Goal: Task Accomplishment & Management: Manage account settings

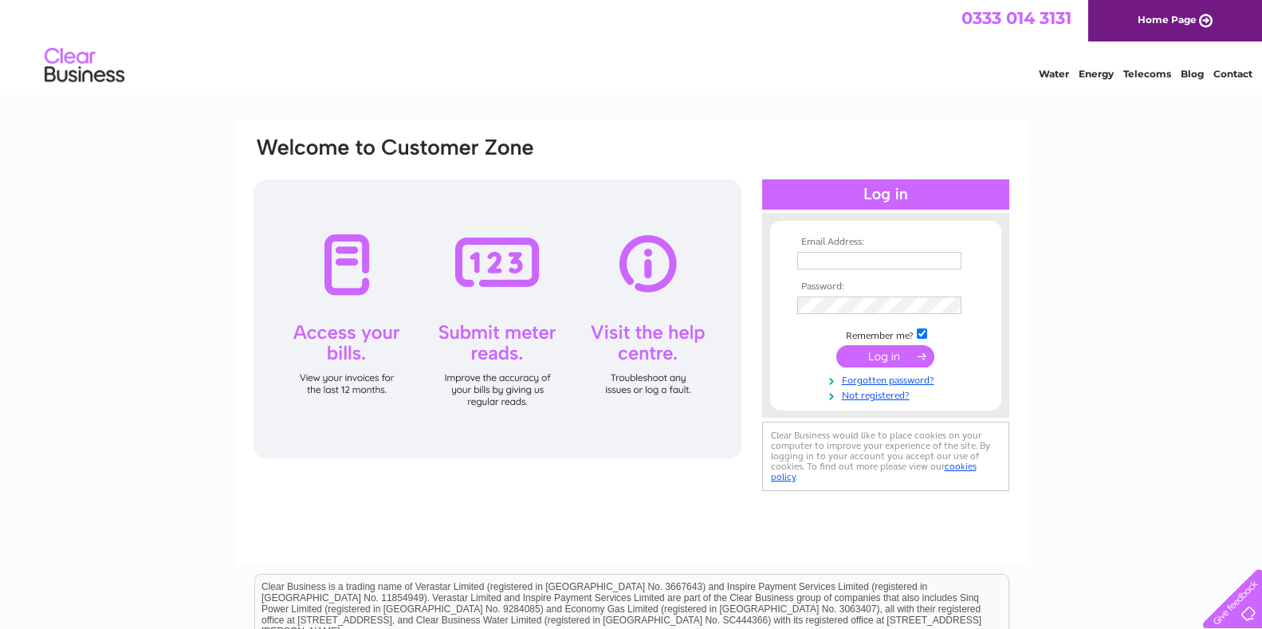
click at [836, 259] on input "text" at bounding box center [879, 261] width 164 height 18
type input "kilhilt@hotmail.com"
click at [887, 360] on input "submit" at bounding box center [885, 358] width 98 height 22
click at [887, 356] on input "submit" at bounding box center [885, 356] width 98 height 22
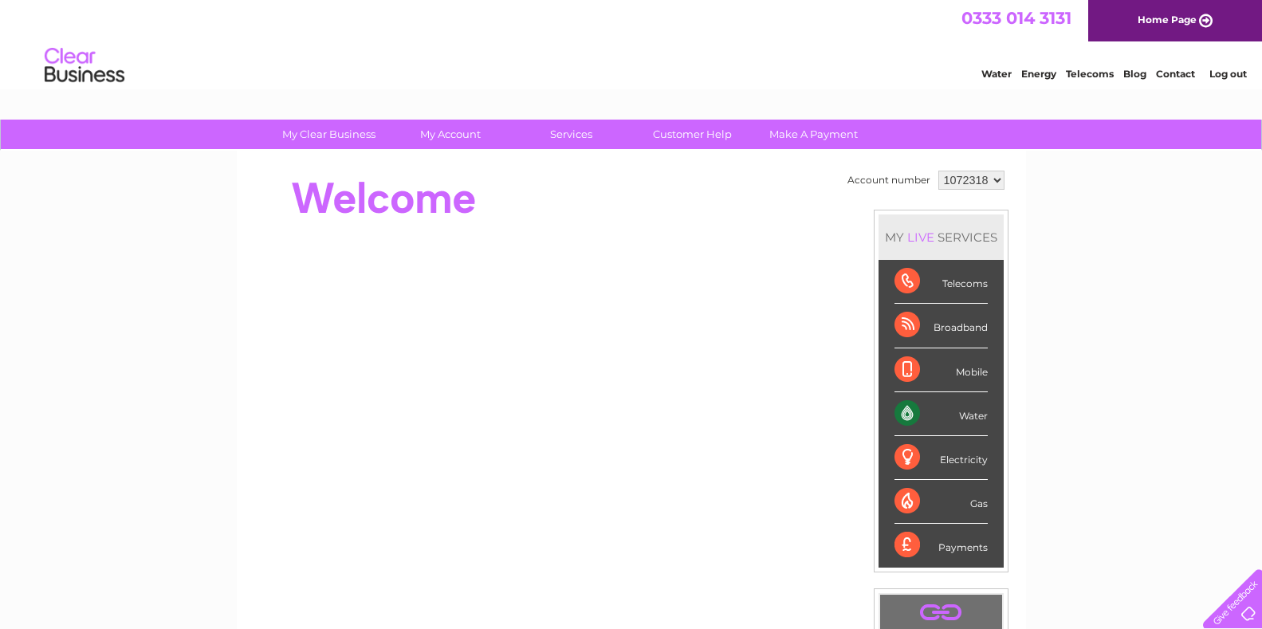
click at [910, 411] on div "Water" at bounding box center [941, 414] width 93 height 44
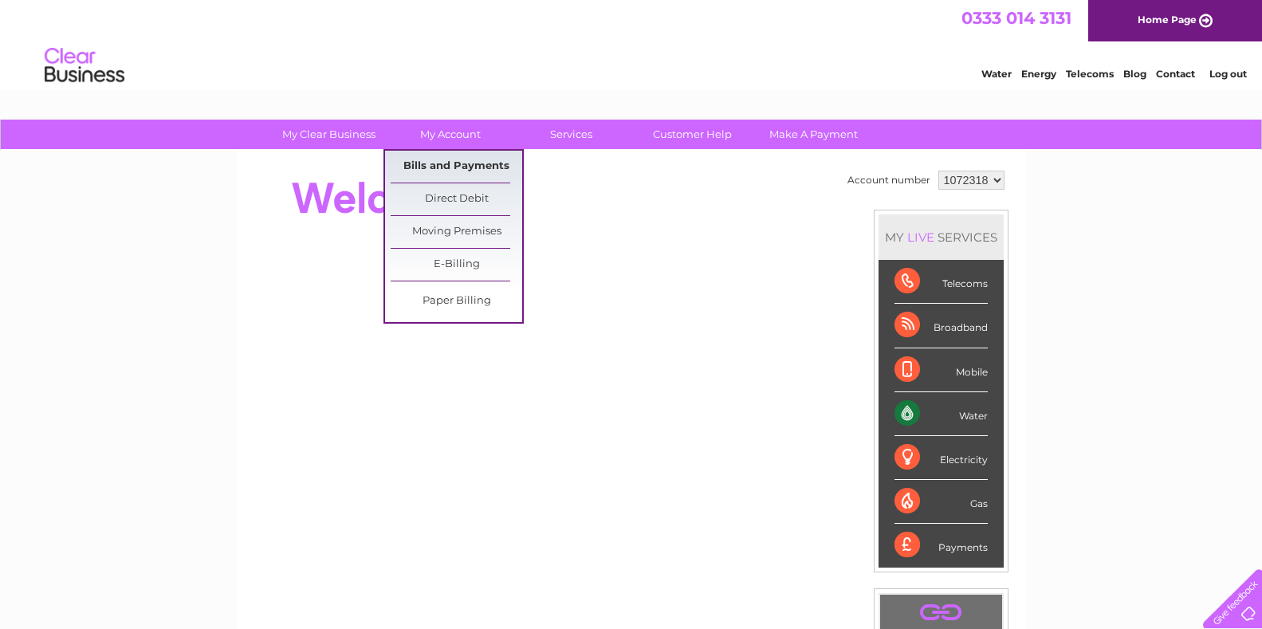
click at [447, 163] on link "Bills and Payments" at bounding box center [457, 167] width 132 height 32
click at [447, 166] on link "Bills and Payments" at bounding box center [457, 167] width 132 height 32
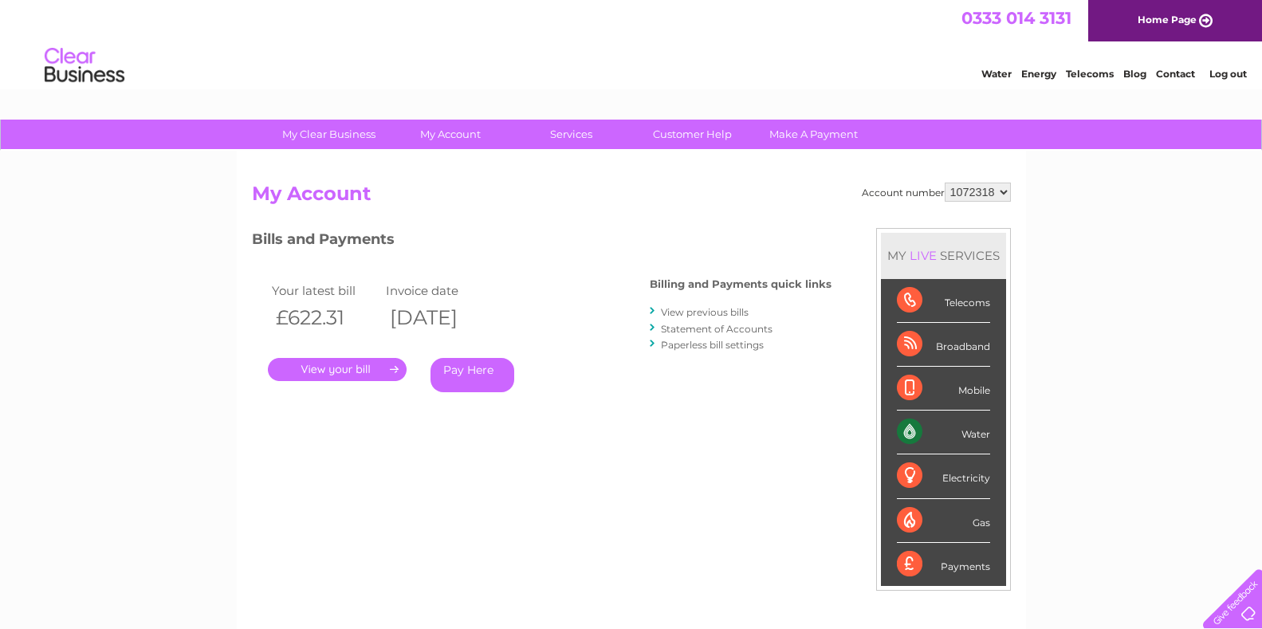
click at [695, 314] on link "View previous bills" at bounding box center [705, 312] width 88 height 12
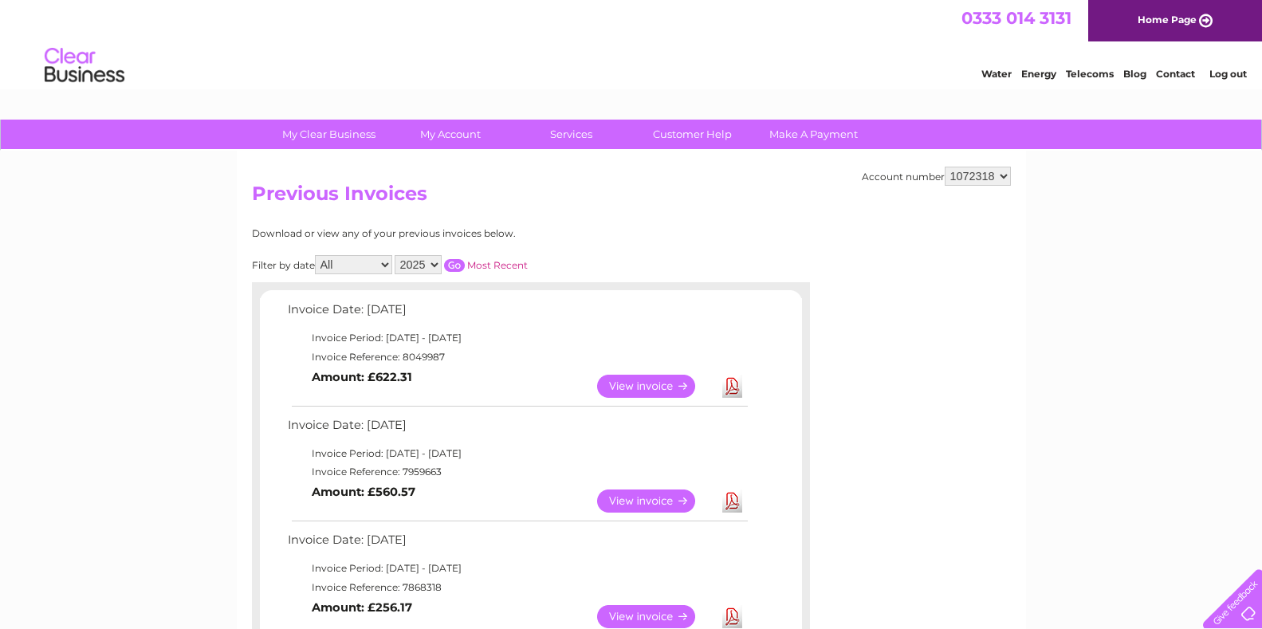
click at [627, 500] on link "View" at bounding box center [655, 501] width 117 height 23
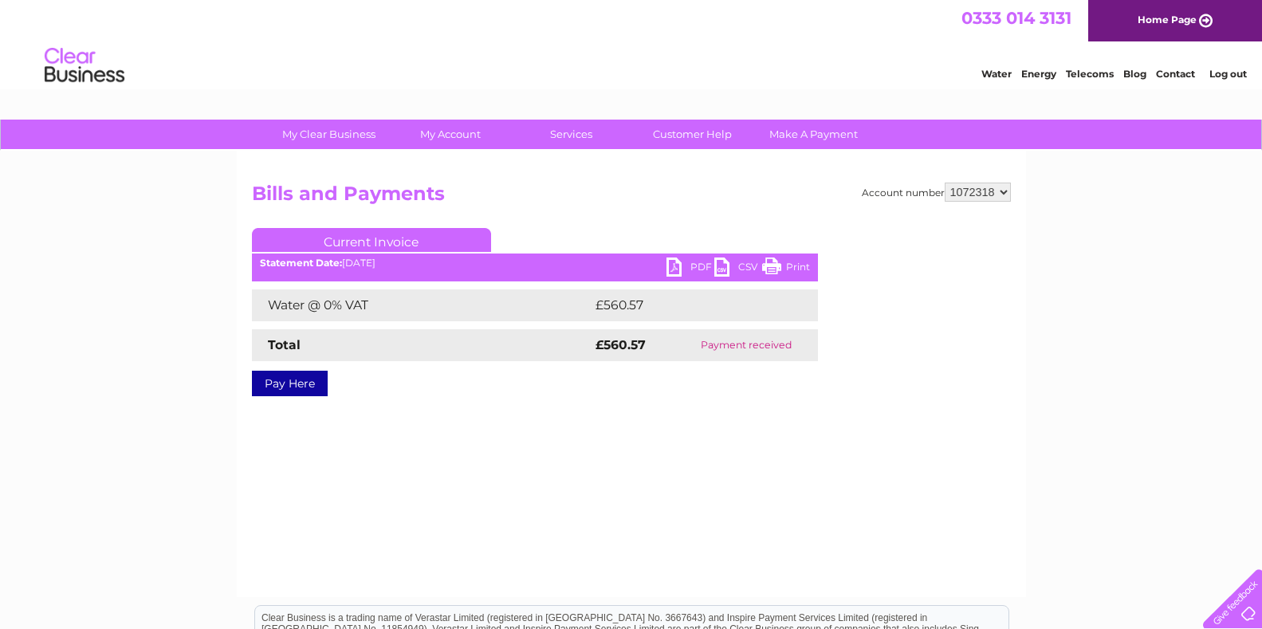
click at [679, 266] on link "PDF" at bounding box center [691, 269] width 48 height 23
click at [675, 266] on link "PDF" at bounding box center [691, 269] width 48 height 23
click at [1001, 191] on select "1072318 1072319" at bounding box center [978, 192] width 66 height 19
select select "1072319"
click at [945, 183] on select "1072318 1072319" at bounding box center [978, 192] width 66 height 19
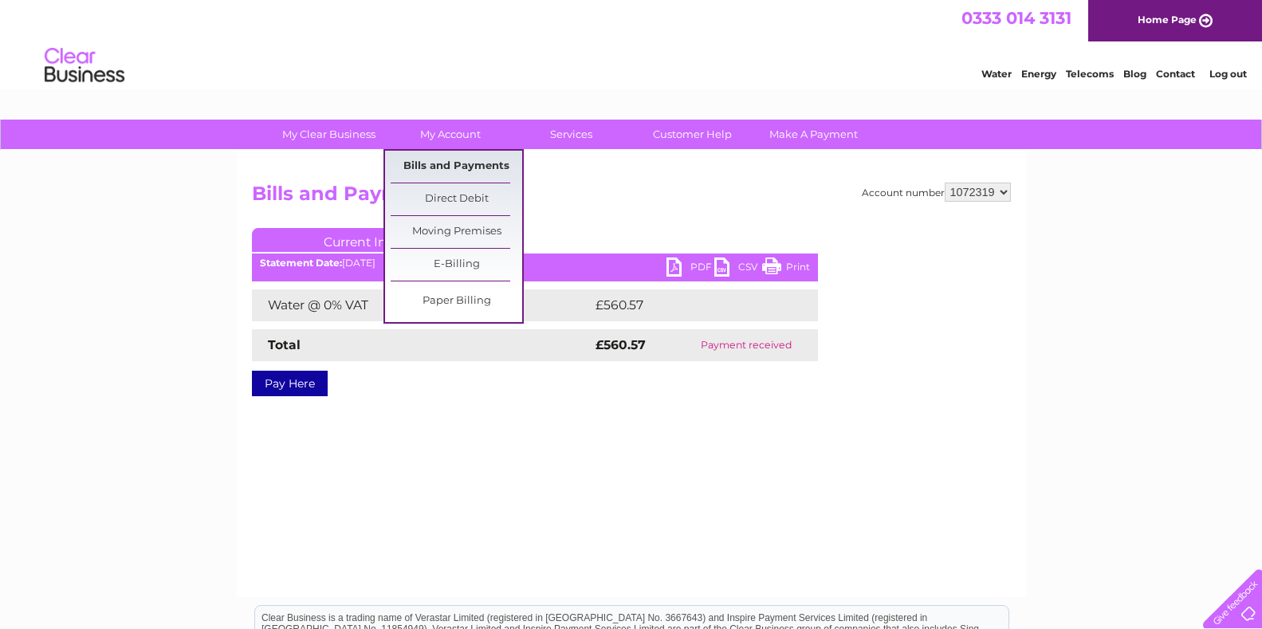
click at [458, 164] on link "Bills and Payments" at bounding box center [457, 167] width 132 height 32
click at [453, 165] on link "Bills and Payments" at bounding box center [457, 167] width 132 height 32
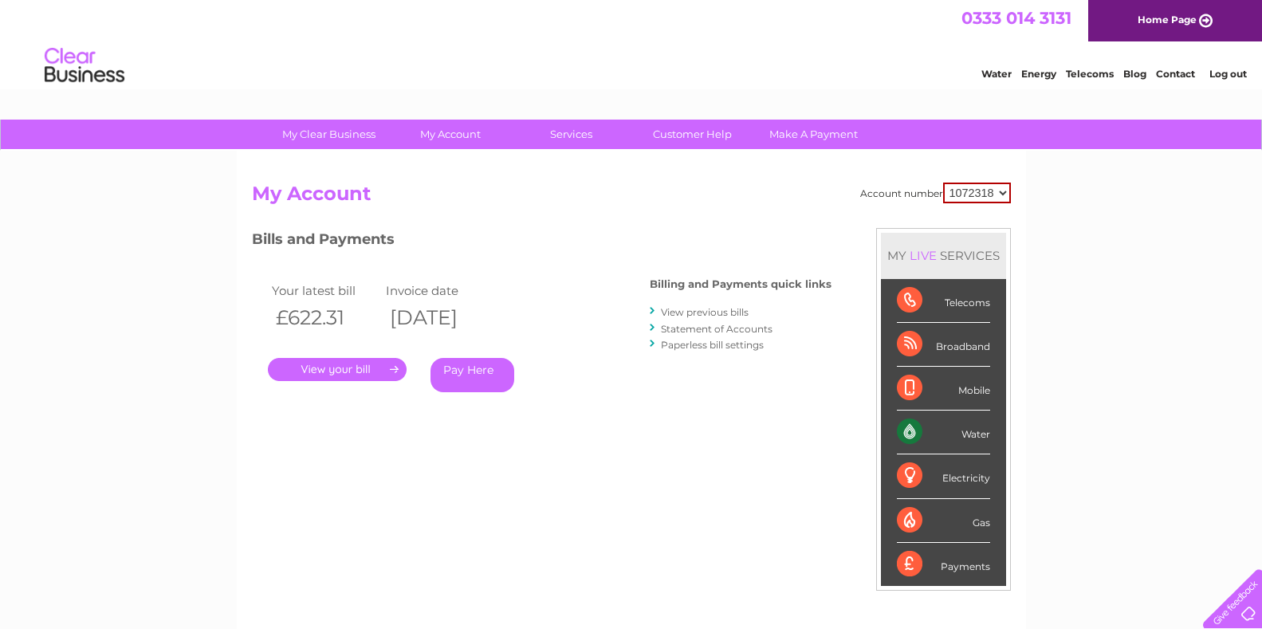
click at [1002, 194] on select "1072318 1072319" at bounding box center [977, 193] width 68 height 21
select select "1072319"
click at [943, 183] on select "1072318 1072319" at bounding box center [977, 193] width 68 height 21
click at [728, 313] on link "View previous bills" at bounding box center [705, 312] width 88 height 12
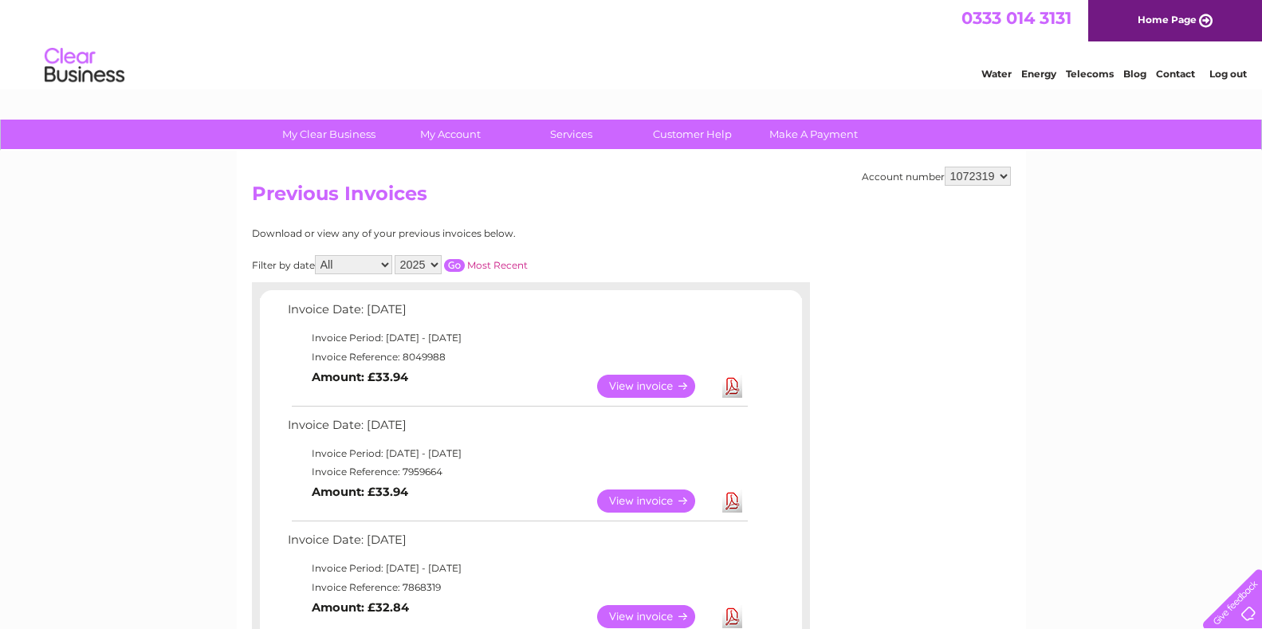
click at [669, 501] on link "View" at bounding box center [655, 501] width 117 height 23
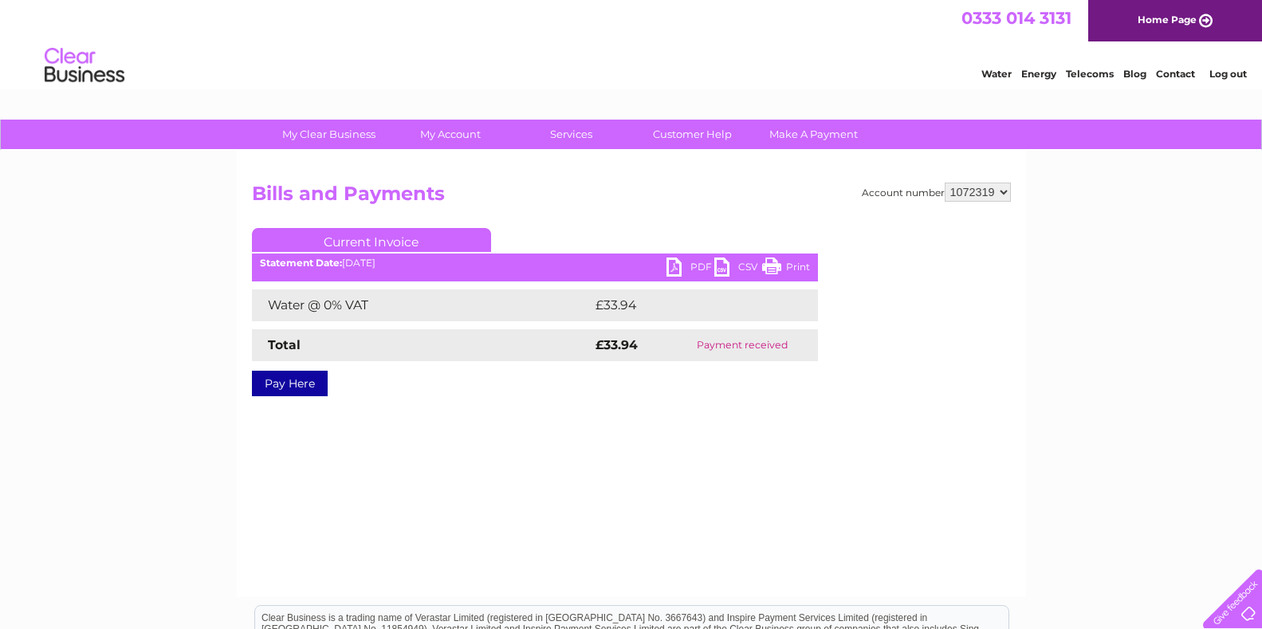
click at [675, 268] on link "PDF" at bounding box center [691, 269] width 48 height 23
click at [674, 268] on link "PDF" at bounding box center [691, 269] width 48 height 23
click at [673, 266] on link "PDF" at bounding box center [691, 269] width 48 height 23
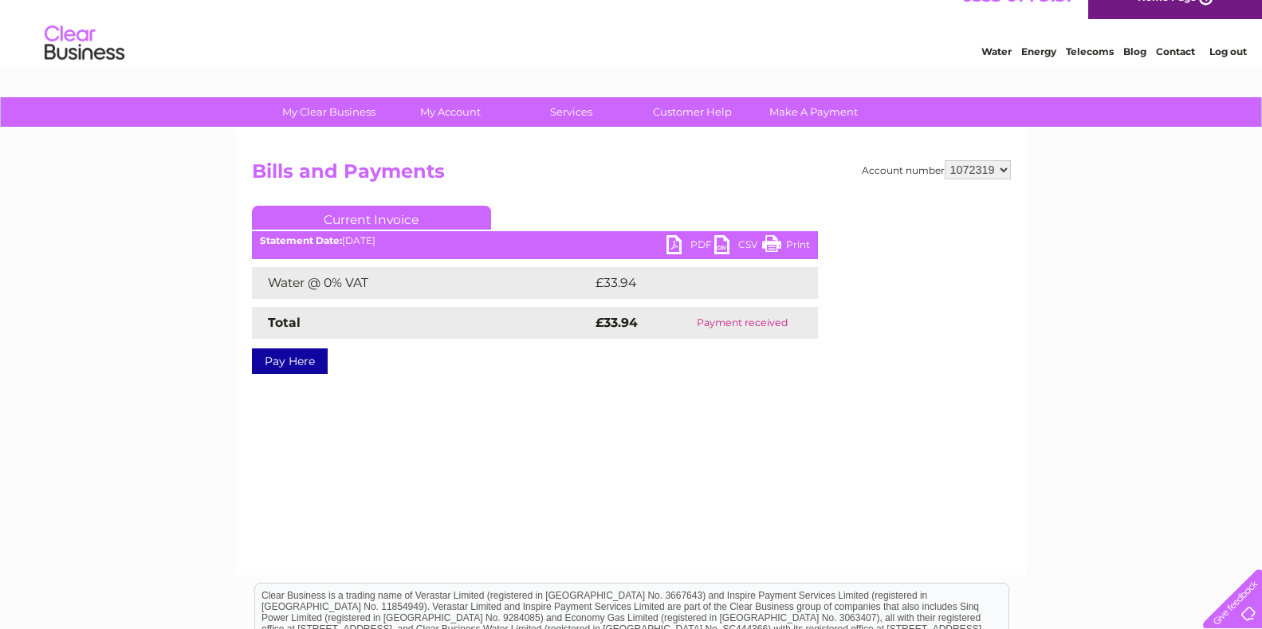
scroll to position [42, 0]
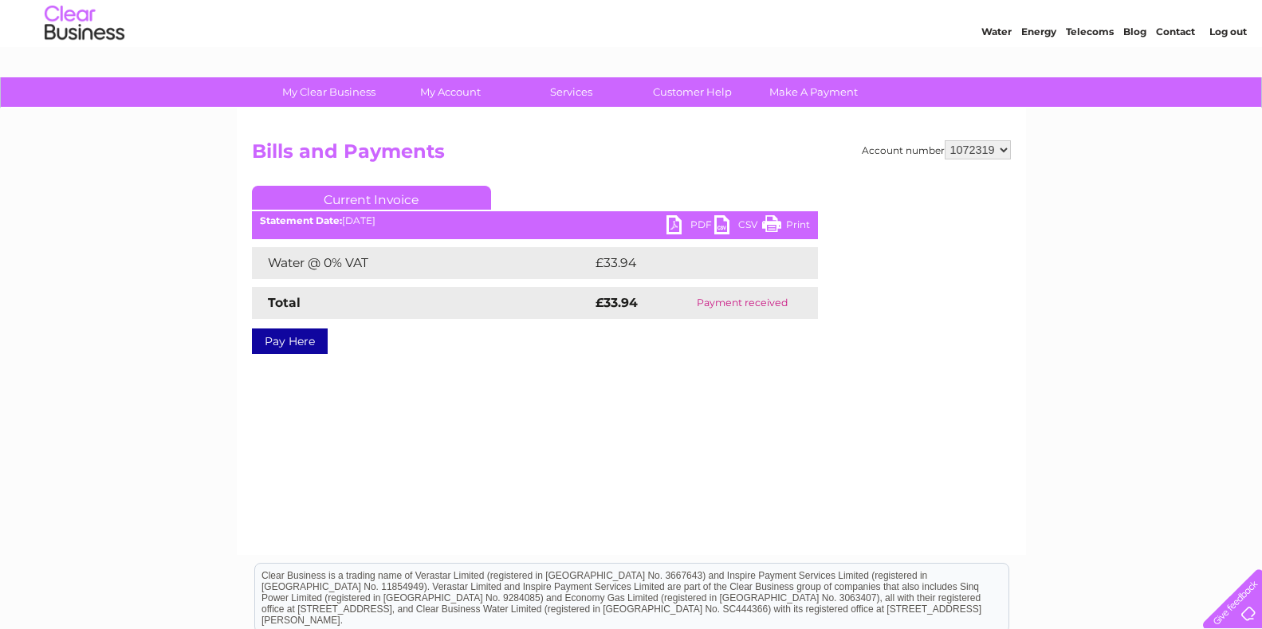
click at [719, 224] on link "CSV" at bounding box center [738, 226] width 48 height 23
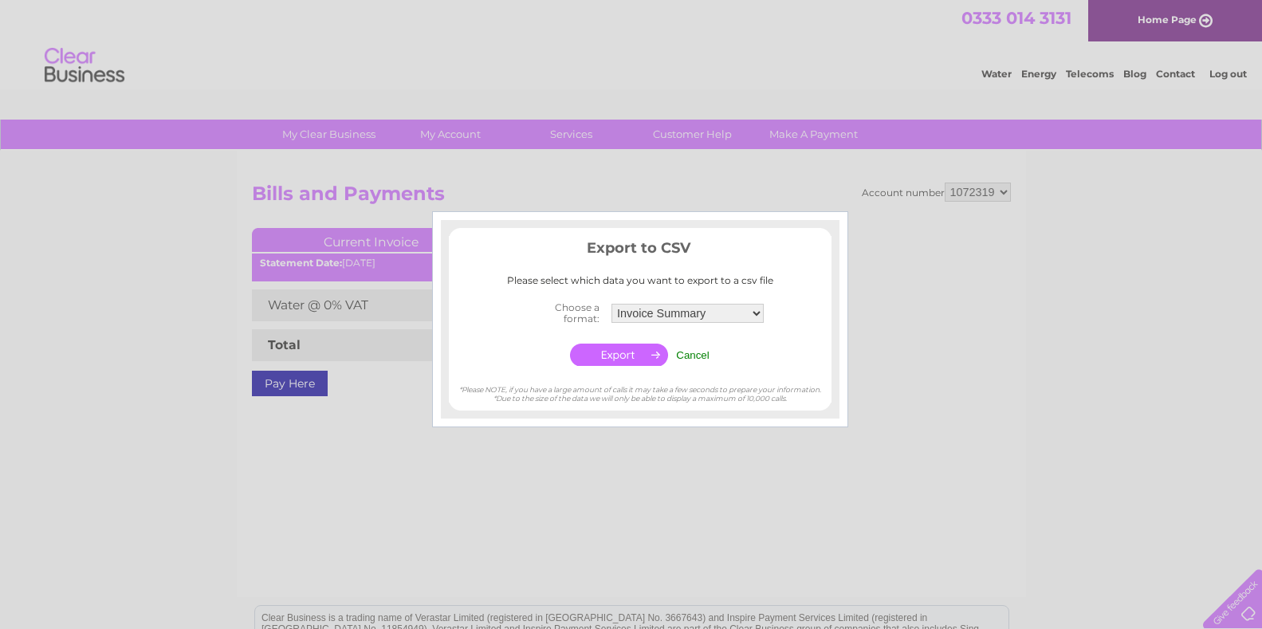
click at [694, 355] on input "Cancel" at bounding box center [692, 355] width 33 height 12
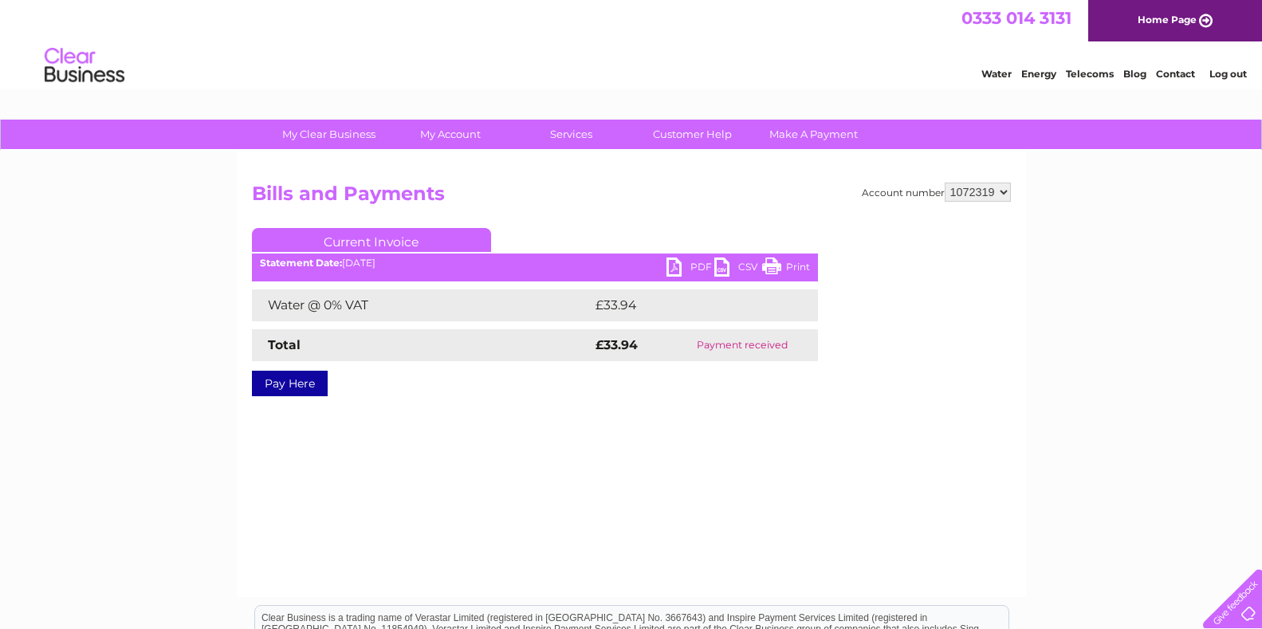
click at [675, 270] on link "PDF" at bounding box center [691, 269] width 48 height 23
click at [675, 266] on link "PDF" at bounding box center [691, 269] width 48 height 23
